Goal: Find specific page/section: Find specific page/section

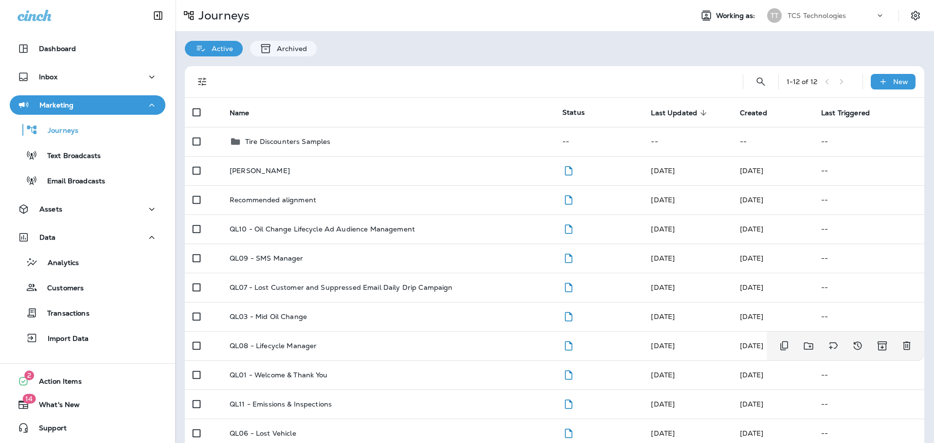
scroll to position [73, 0]
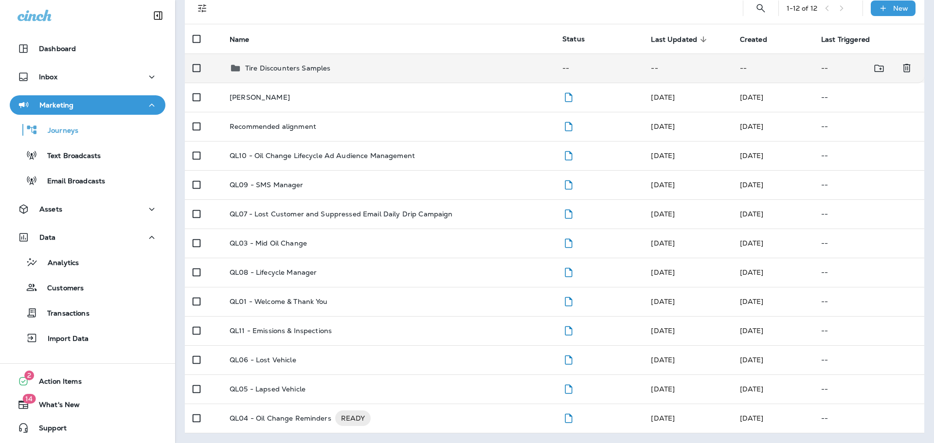
click at [310, 66] on p "Tire Discounters Samples" at bounding box center [287, 68] width 85 height 8
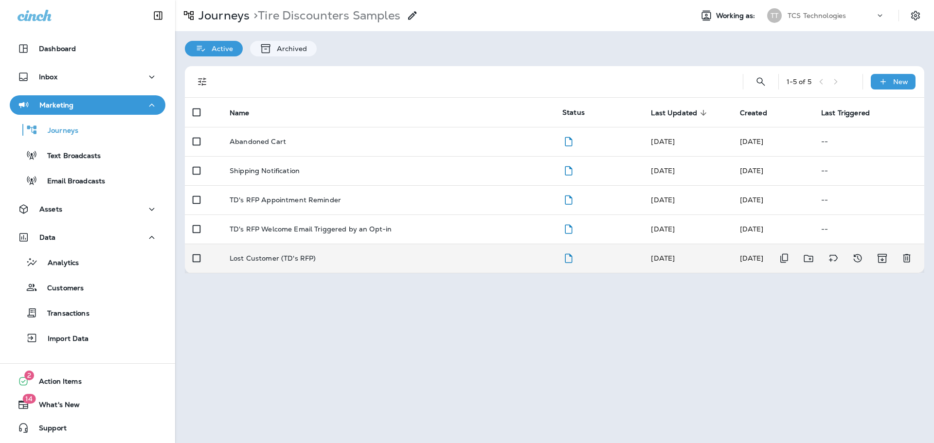
click at [262, 259] on p "Lost Customer (TD's RFP)" at bounding box center [273, 258] width 86 height 8
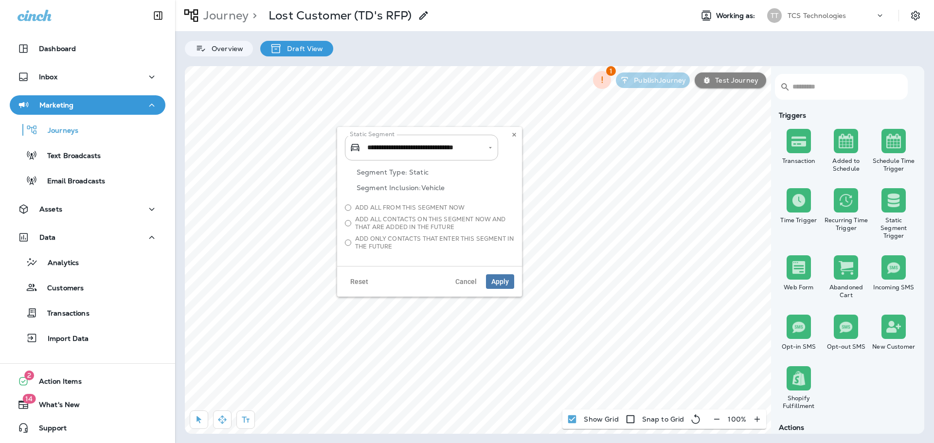
type input "**********"
click at [470, 286] on button "Cancel" at bounding box center [466, 281] width 32 height 15
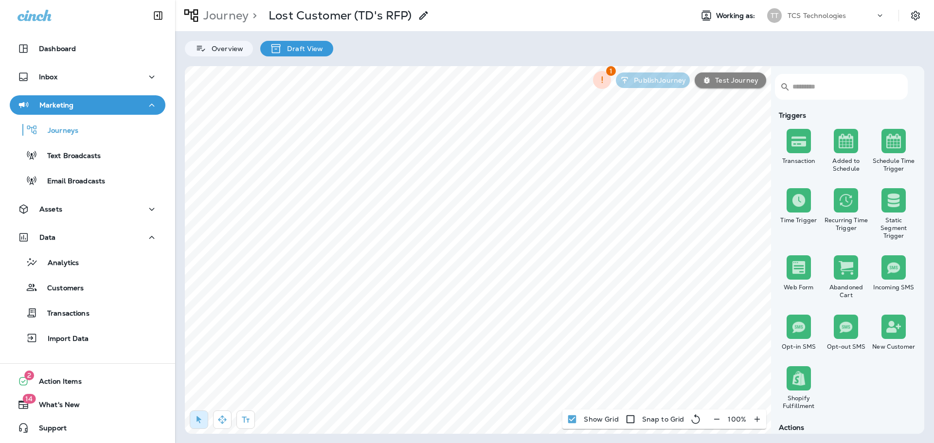
click at [224, 13] on p "Journey" at bounding box center [223, 15] width 49 height 15
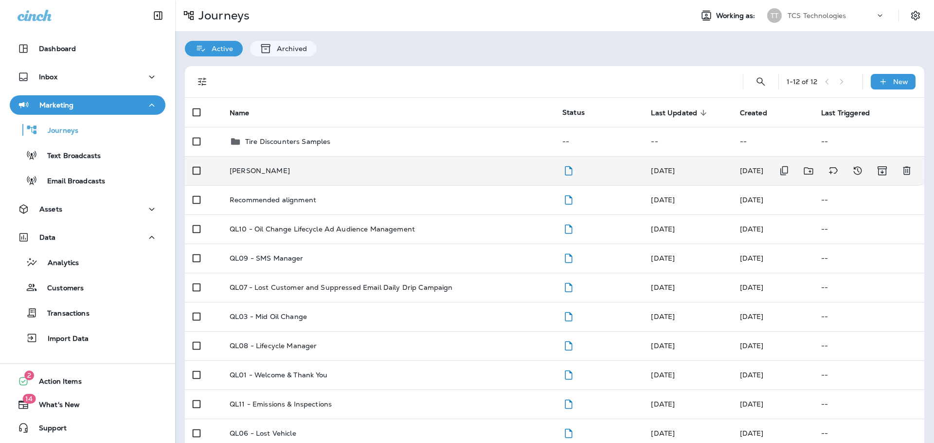
click at [263, 170] on p "[PERSON_NAME]" at bounding box center [260, 171] width 60 height 8
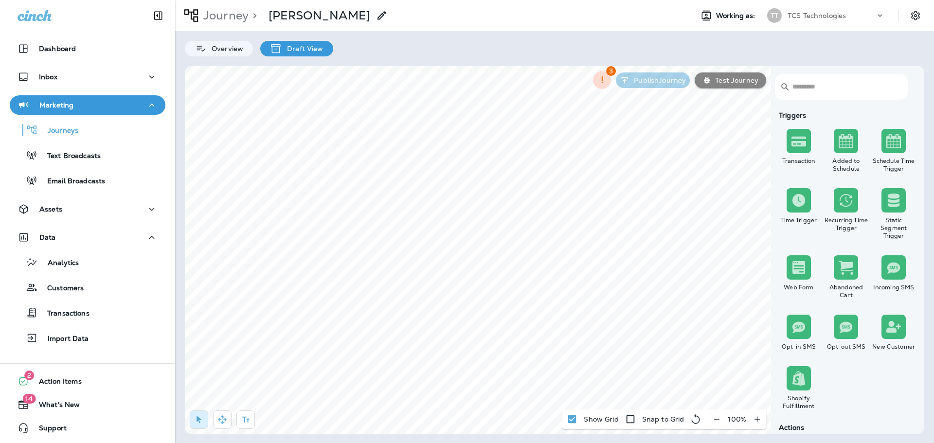
click at [220, 21] on p "Journey" at bounding box center [223, 15] width 49 height 15
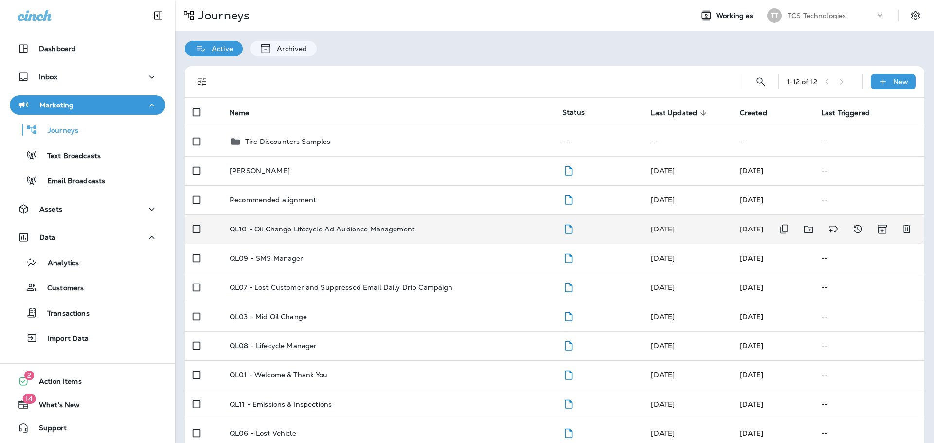
click at [361, 228] on p "QL10 - Oil Change Lifecycle Ad Audience Management" at bounding box center [322, 229] width 185 height 8
